Goal: Task Accomplishment & Management: Use online tool/utility

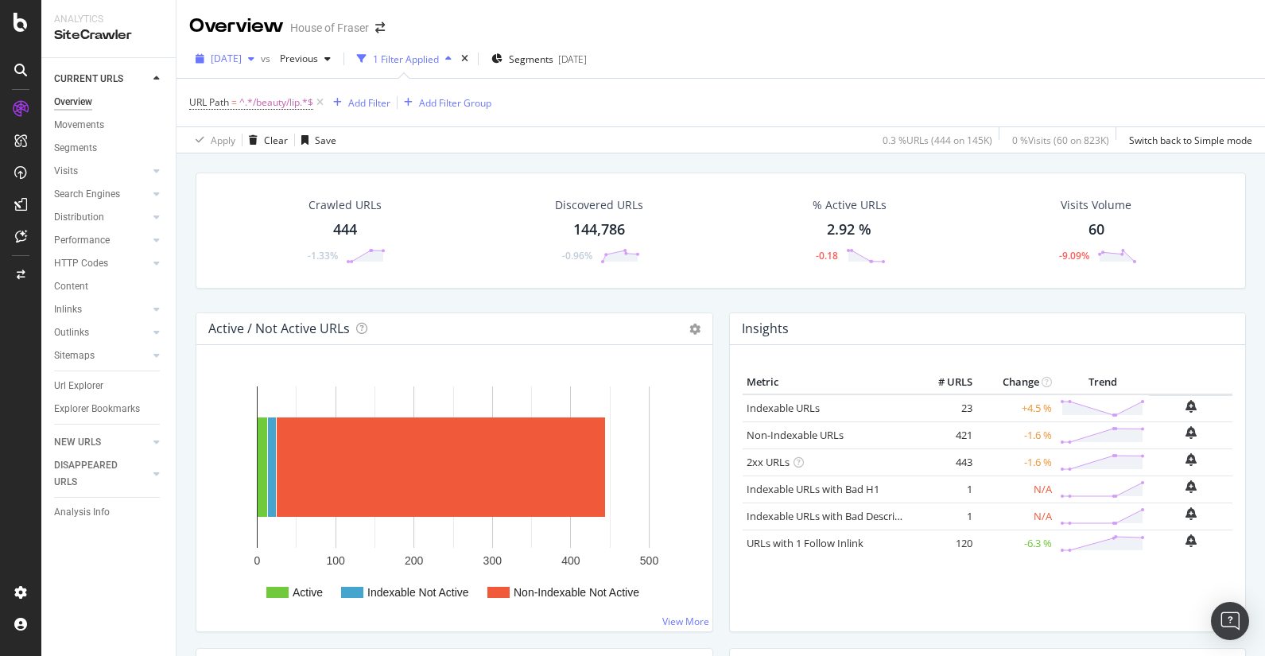
click at [242, 54] on span "[DATE]" at bounding box center [226, 59] width 31 height 14
click at [718, 95] on div "URL Path = ^.*/beauty/lip.*$ Add Filter Add Filter Group" at bounding box center [720, 103] width 1063 height 48
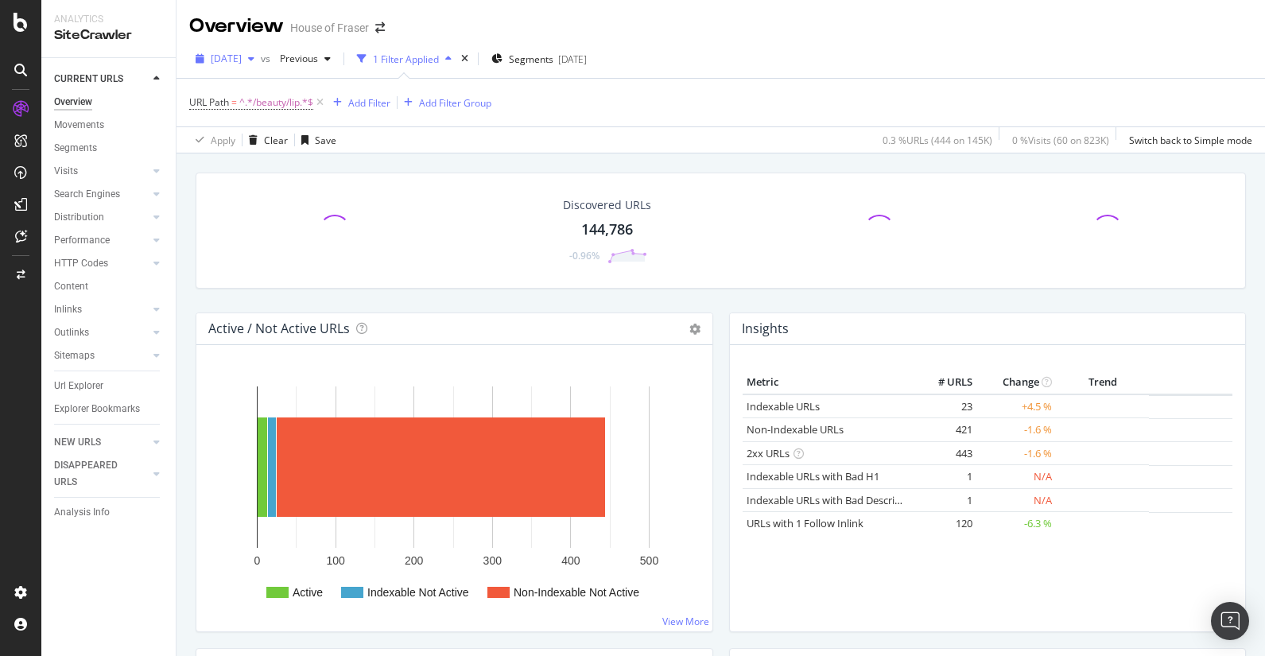
click at [254, 54] on icon "button" at bounding box center [251, 59] width 6 height 10
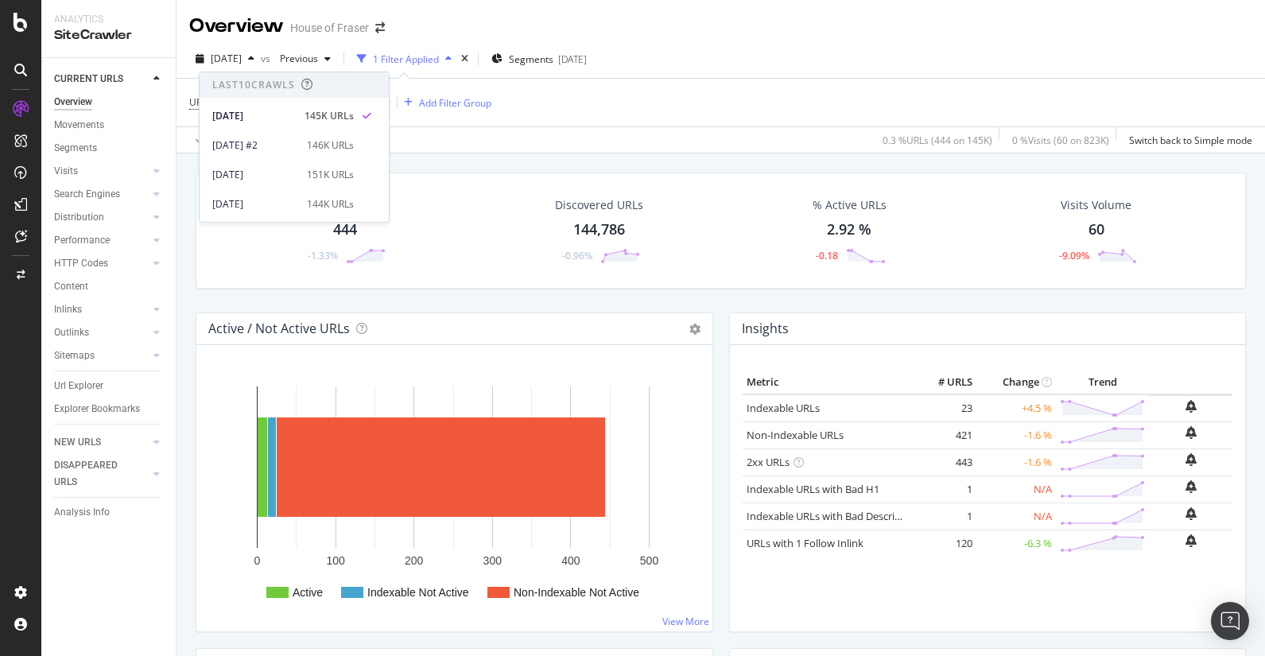
click at [745, 110] on div "URL Path = ^.*/beauty/lip.*$ Add Filter Add Filter Group" at bounding box center [720, 103] width 1063 height 48
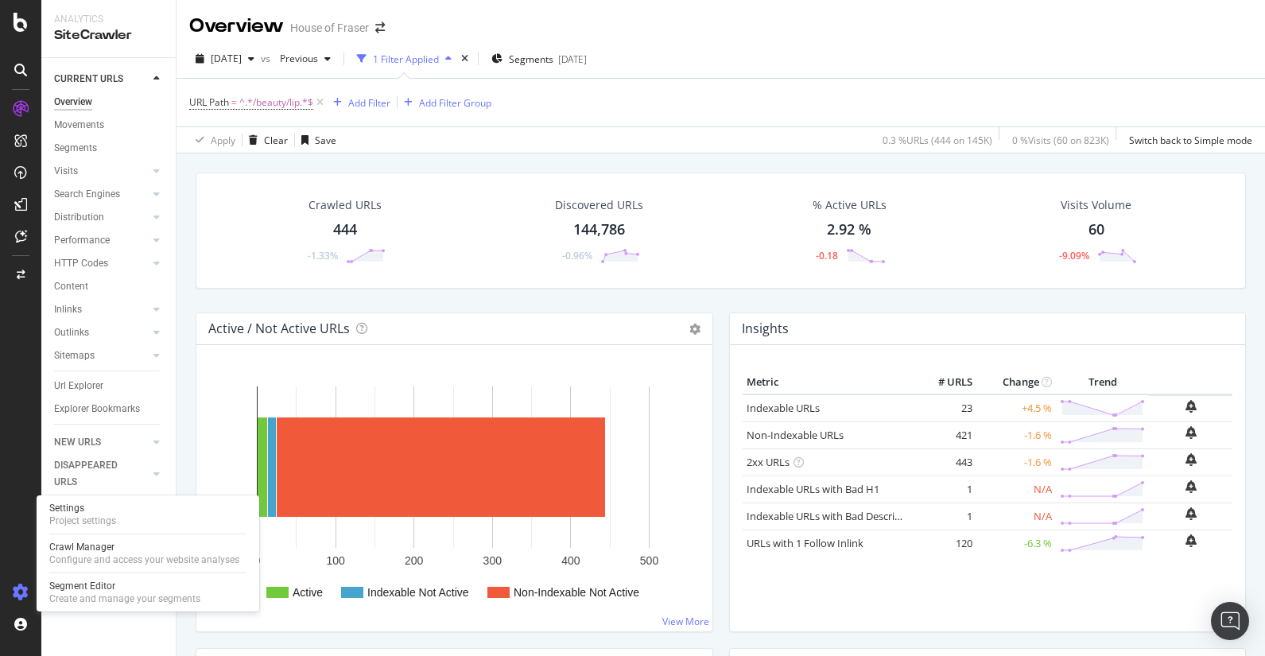
click at [16, 591] on icon at bounding box center [21, 593] width 16 height 16
click at [65, 569] on div "Settings Project settings Crawl Manager Configure and access your website analy…" at bounding box center [148, 553] width 223 height 116
click at [68, 563] on div "Configure and access your website analyses" at bounding box center [144, 560] width 190 height 13
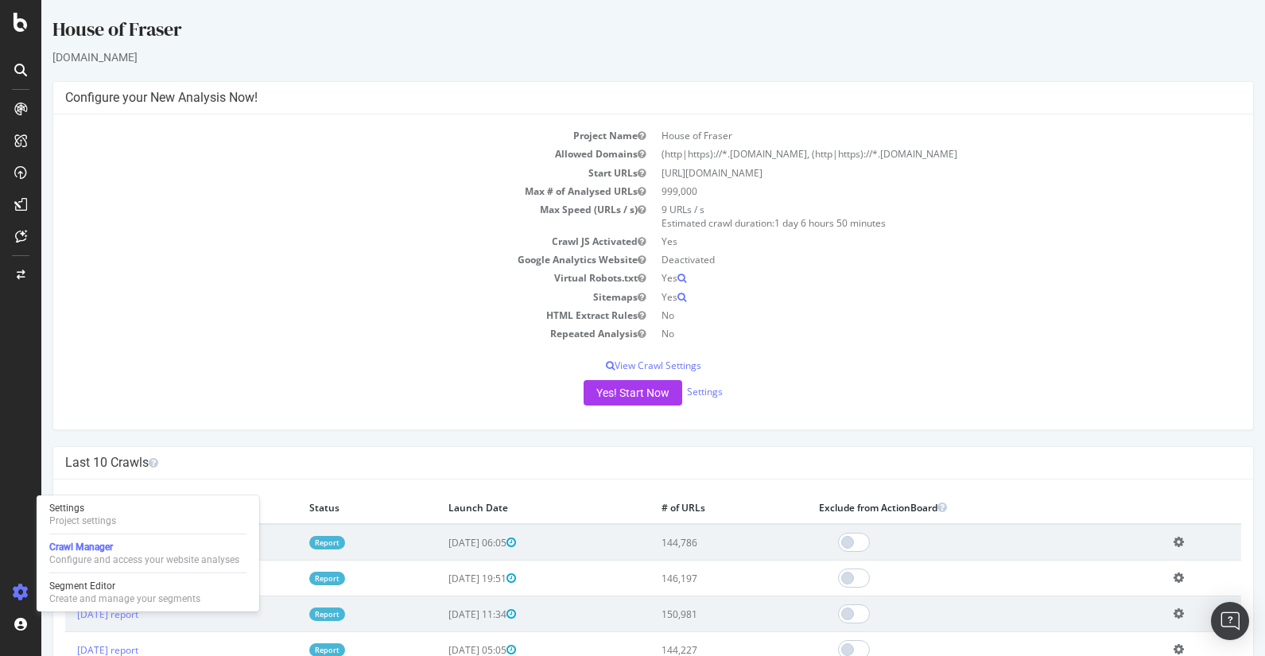
click at [414, 221] on td "Max Speed (URLs / s)" at bounding box center [359, 216] width 588 height 32
click at [622, 389] on button "Yes! Start Now" at bounding box center [633, 392] width 99 height 25
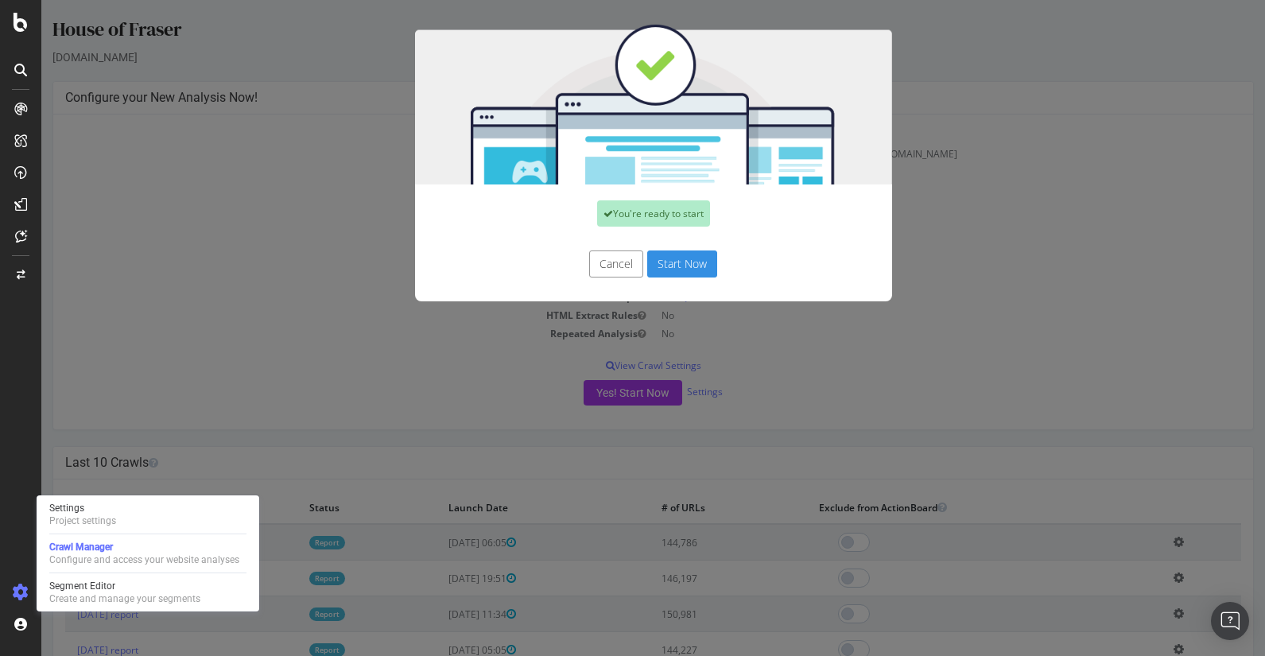
click at [695, 259] on button "Start Now" at bounding box center [682, 264] width 70 height 27
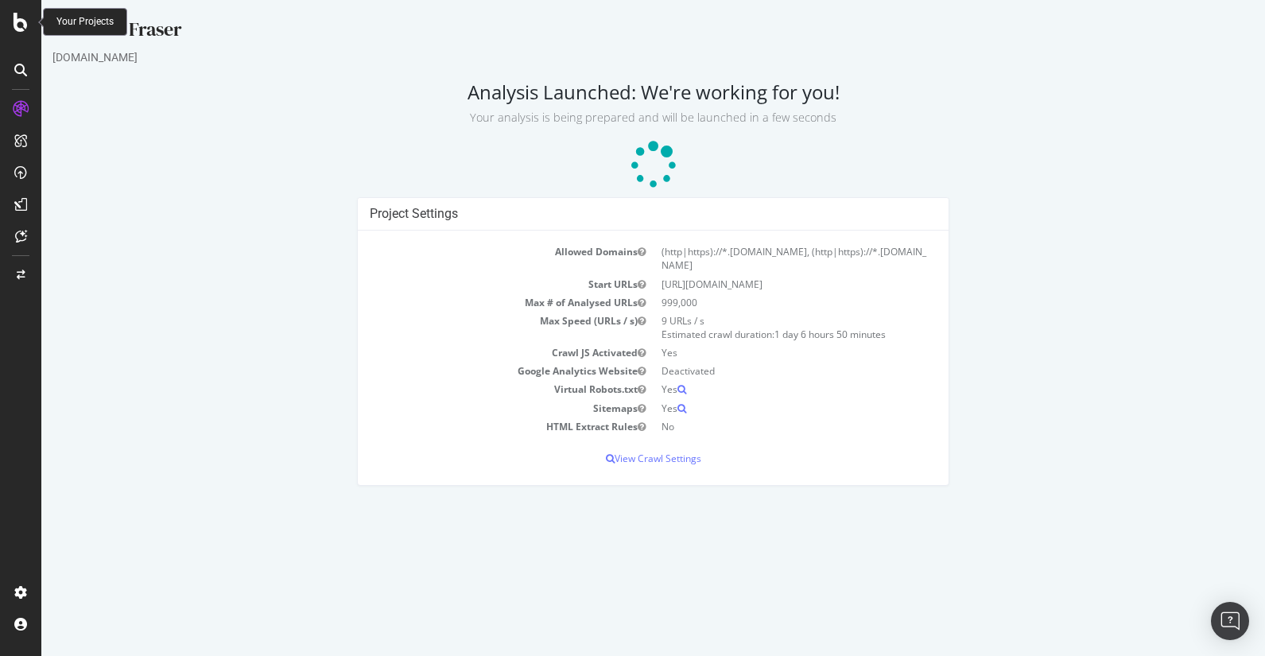
click at [12, 21] on div at bounding box center [21, 22] width 38 height 19
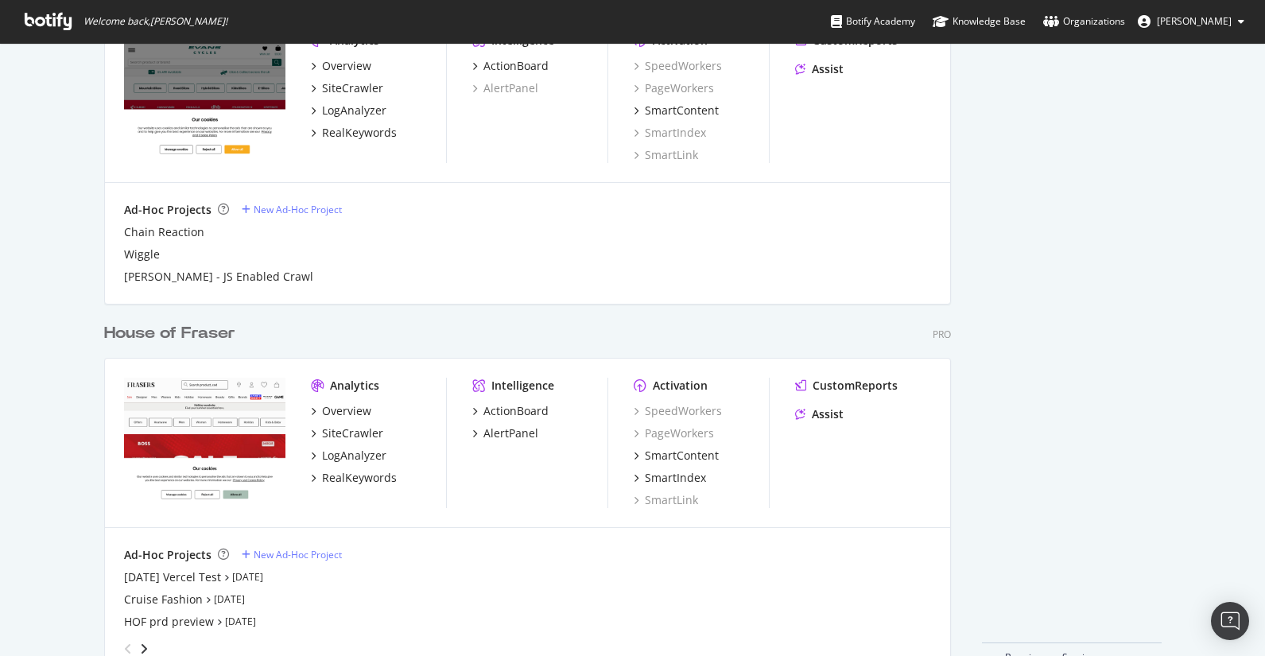
scroll to position [1866, 0]
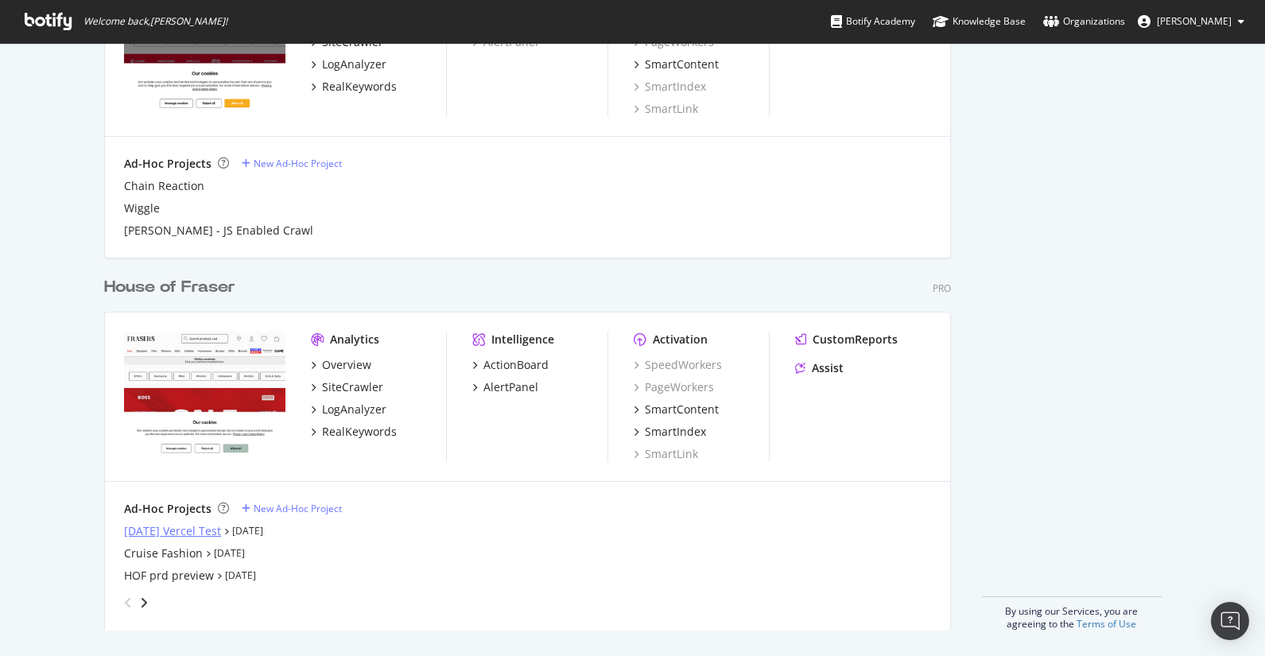
click at [205, 529] on div "[DATE] Vercel Test" at bounding box center [172, 531] width 97 height 16
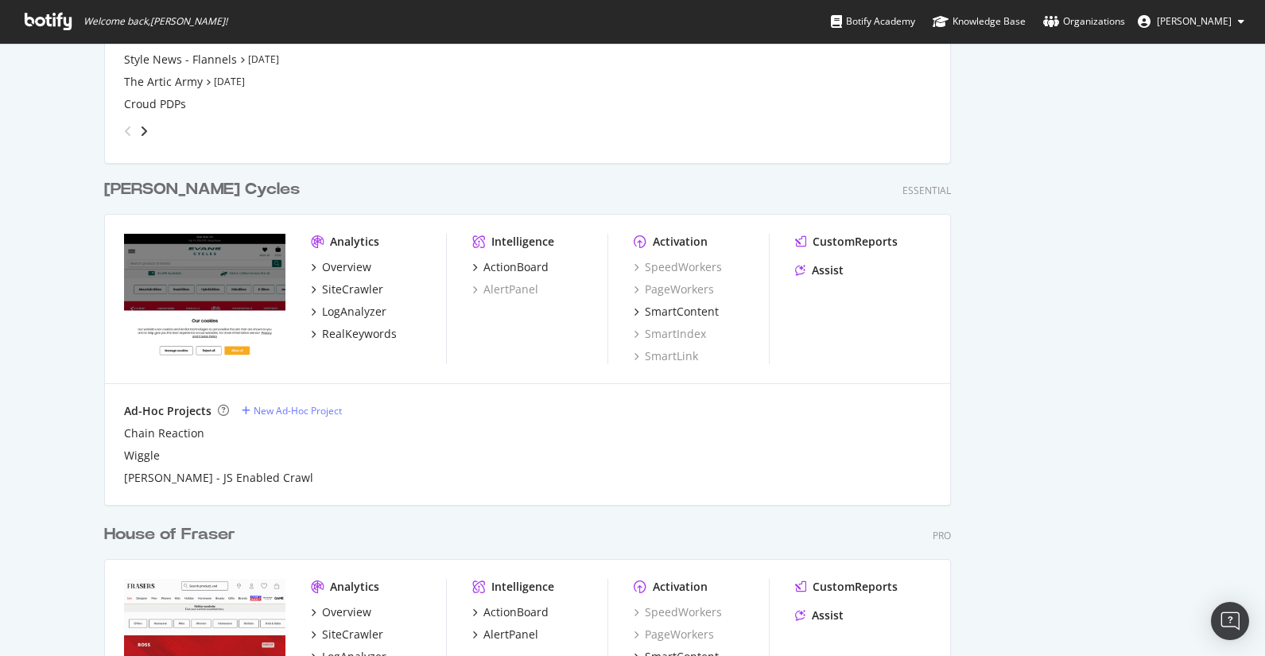
scroll to position [1818, 0]
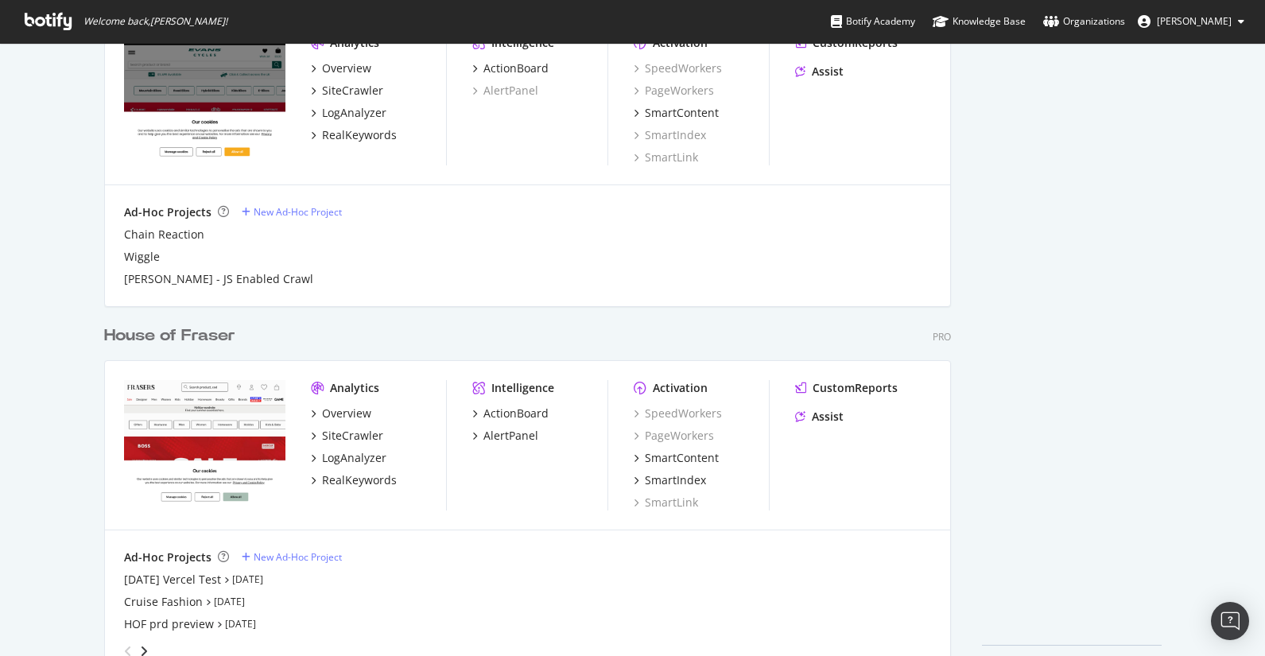
click at [217, 330] on div "House of Fraser" at bounding box center [169, 335] width 131 height 23
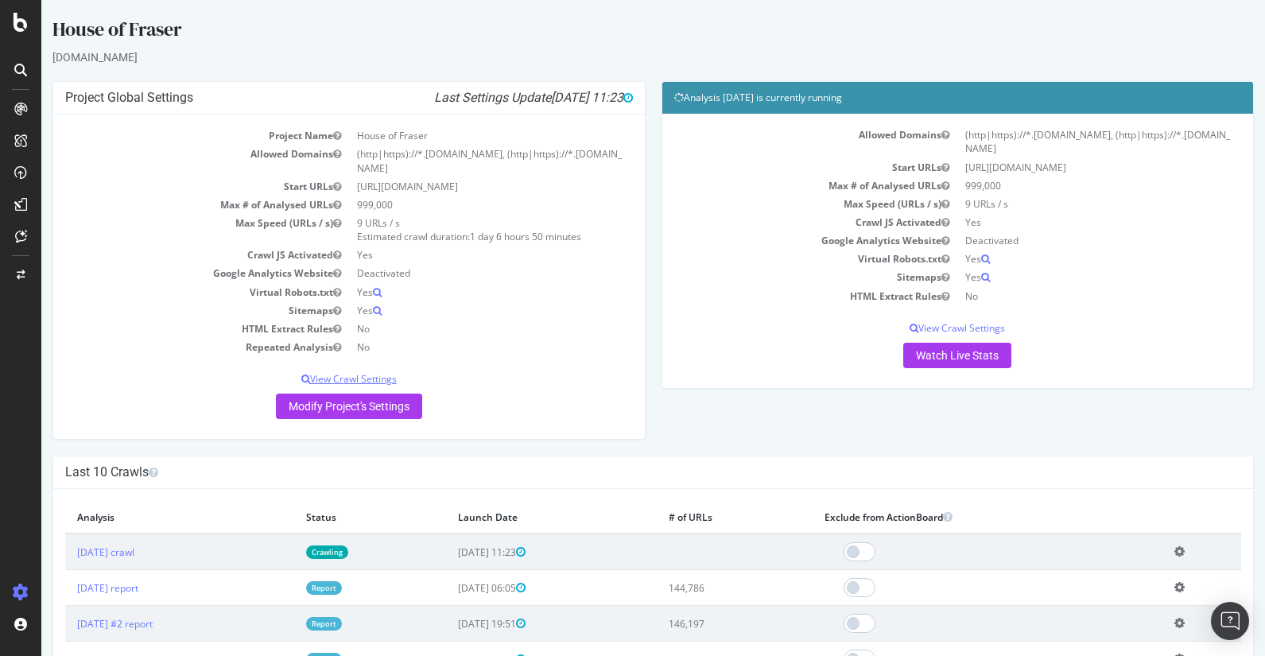
click at [394, 381] on p "View Crawl Settings" at bounding box center [349, 379] width 568 height 14
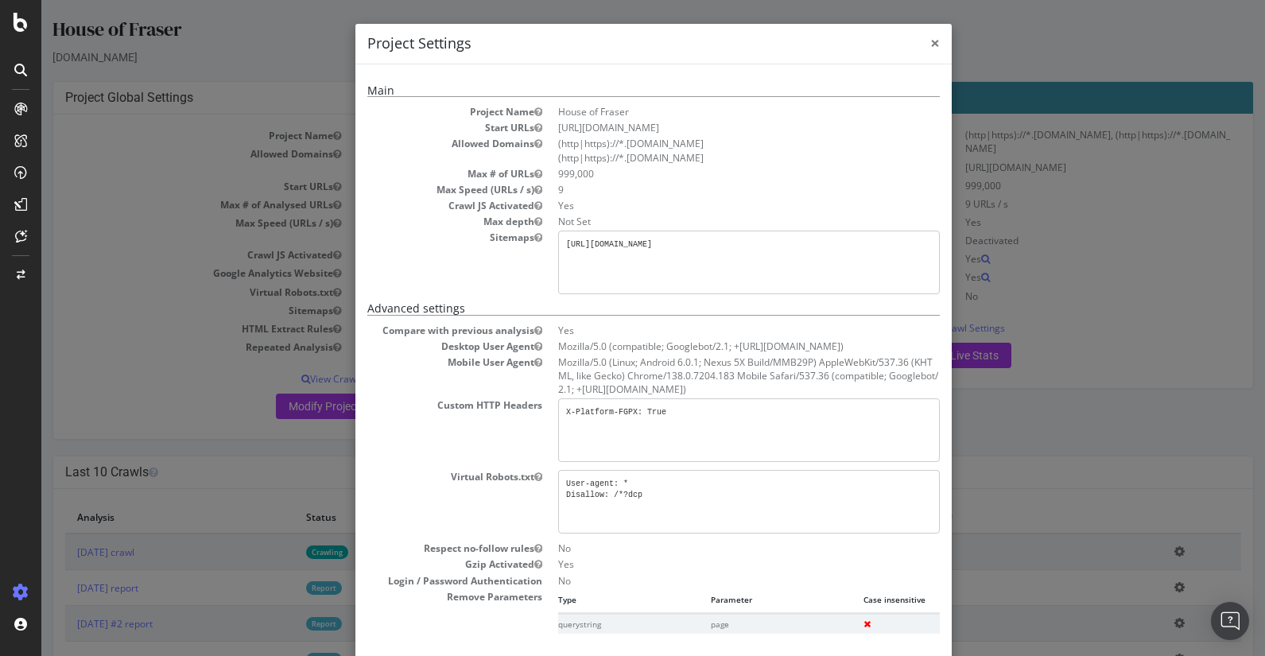
click at [932, 44] on span "×" at bounding box center [935, 43] width 10 height 22
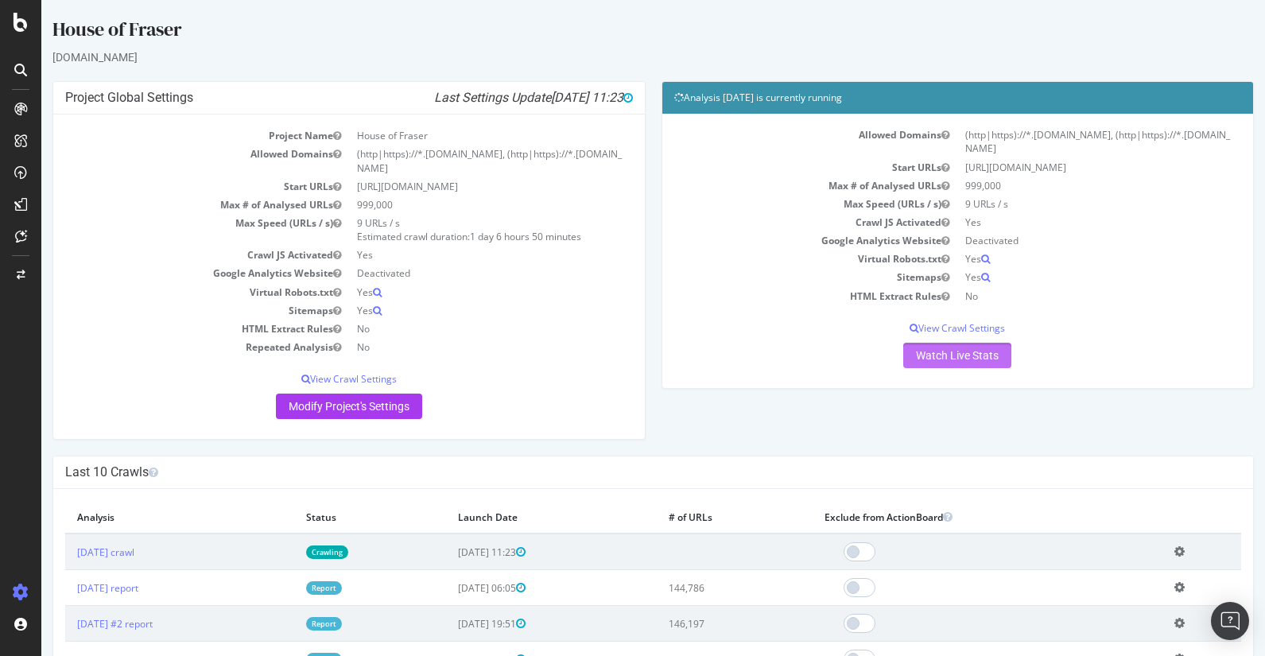
click at [998, 363] on link "Watch Live Stats" at bounding box center [957, 355] width 108 height 25
